Goal: Information Seeking & Learning: Learn about a topic

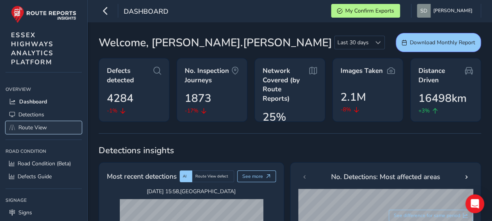
click at [42, 126] on span "Route View" at bounding box center [32, 127] width 29 height 7
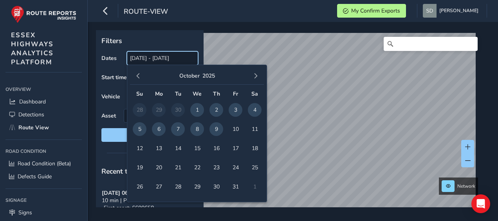
click at [154, 61] on input "[DATE] - [DATE]" at bounding box center [162, 58] width 71 height 14
click at [199, 132] on span "8" at bounding box center [197, 129] width 14 height 14
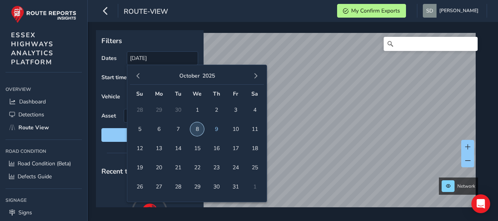
click at [199, 132] on span "8" at bounding box center [197, 129] width 14 height 14
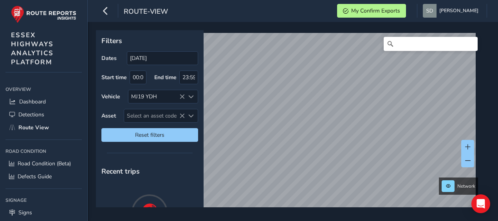
type input "[DATE] - [DATE]"
click at [316, 220] on html "route-view My Confirm Exports [PERSON_NAME] Colour Scheme: Dark Dim Light Logou…" at bounding box center [249, 110] width 498 height 221
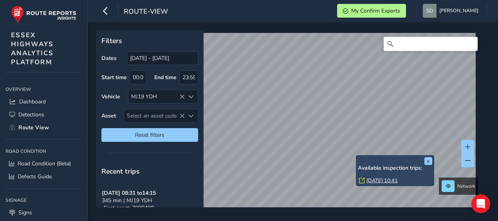
click at [370, 182] on link "[DATE] 10:41" at bounding box center [381, 180] width 31 height 7
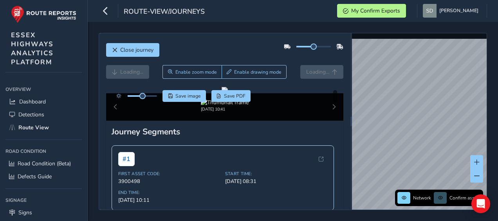
click at [319, 46] on div at bounding box center [313, 47] width 35 height 2
click at [107, 12] on icon "button" at bounding box center [105, 11] width 8 height 14
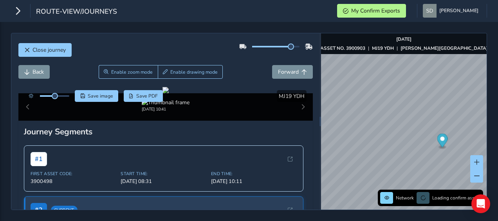
click at [61, 94] on div at bounding box center [47, 96] width 45 height 12
click at [63, 95] on div at bounding box center [54, 96] width 29 height 2
